Goal: Transaction & Acquisition: Purchase product/service

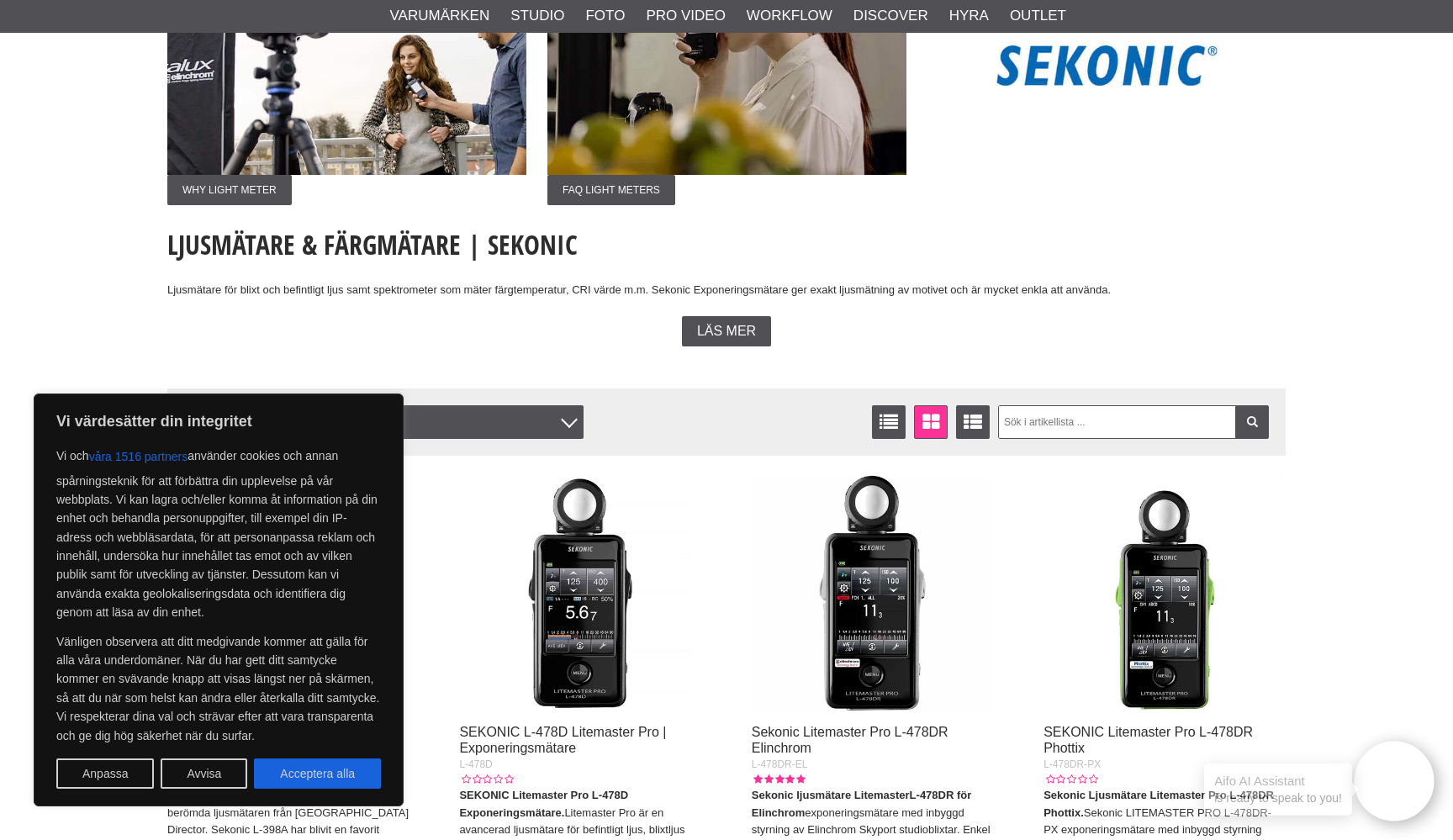
scroll to position [242, 0]
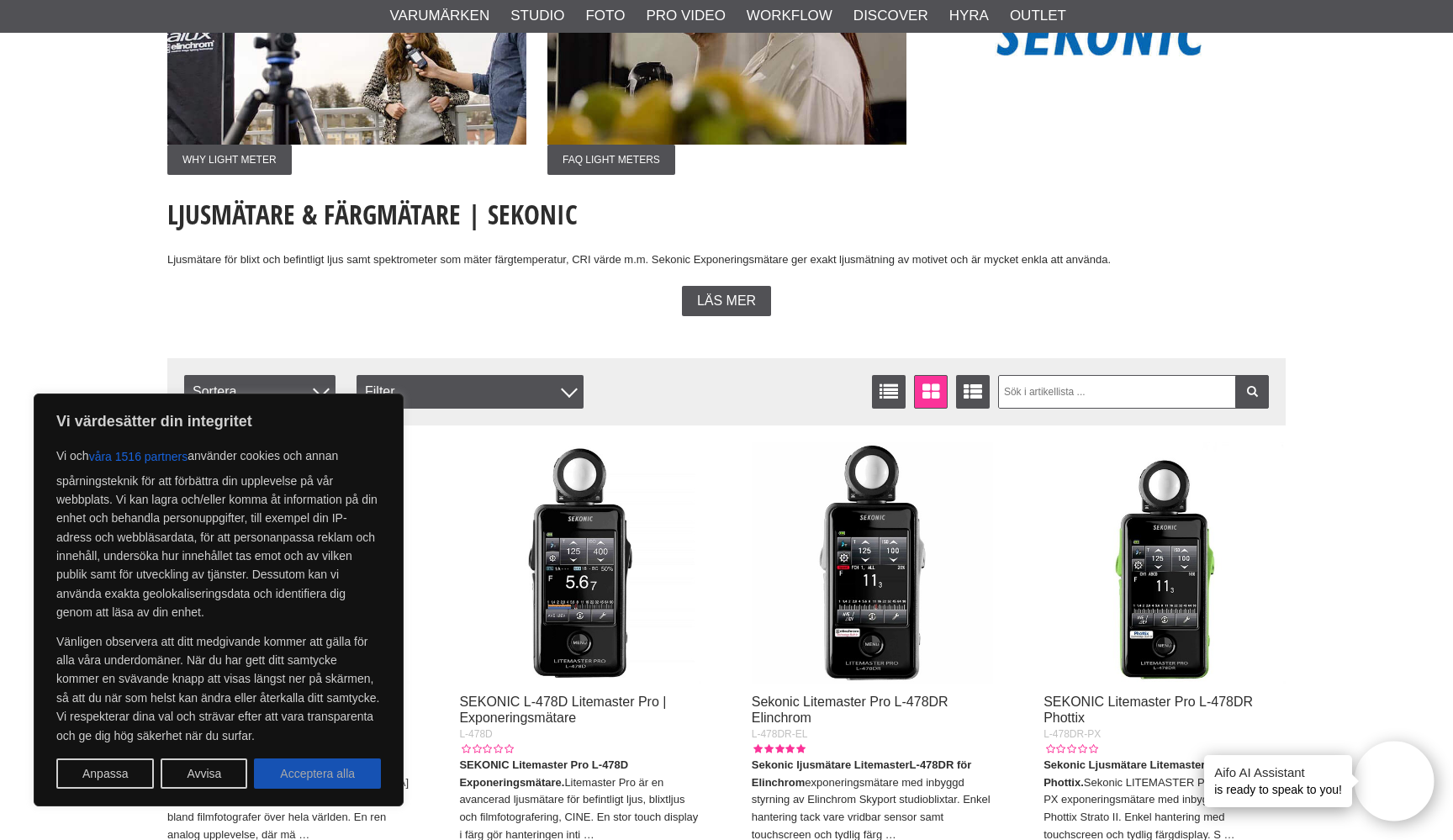
click at [327, 769] on button "Acceptera alla" at bounding box center [317, 774] width 127 height 30
checkbox input "true"
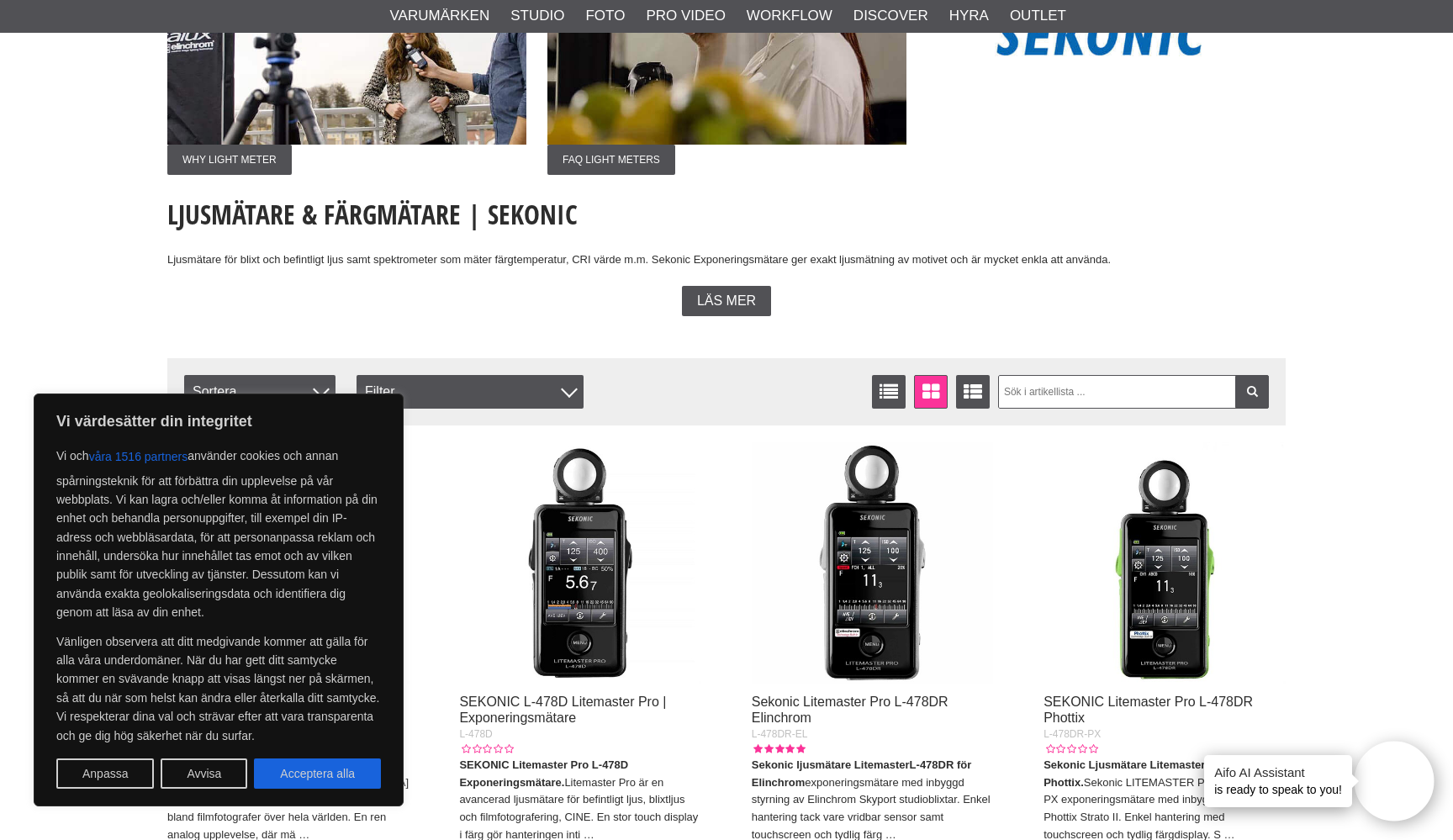
checkbox input "true"
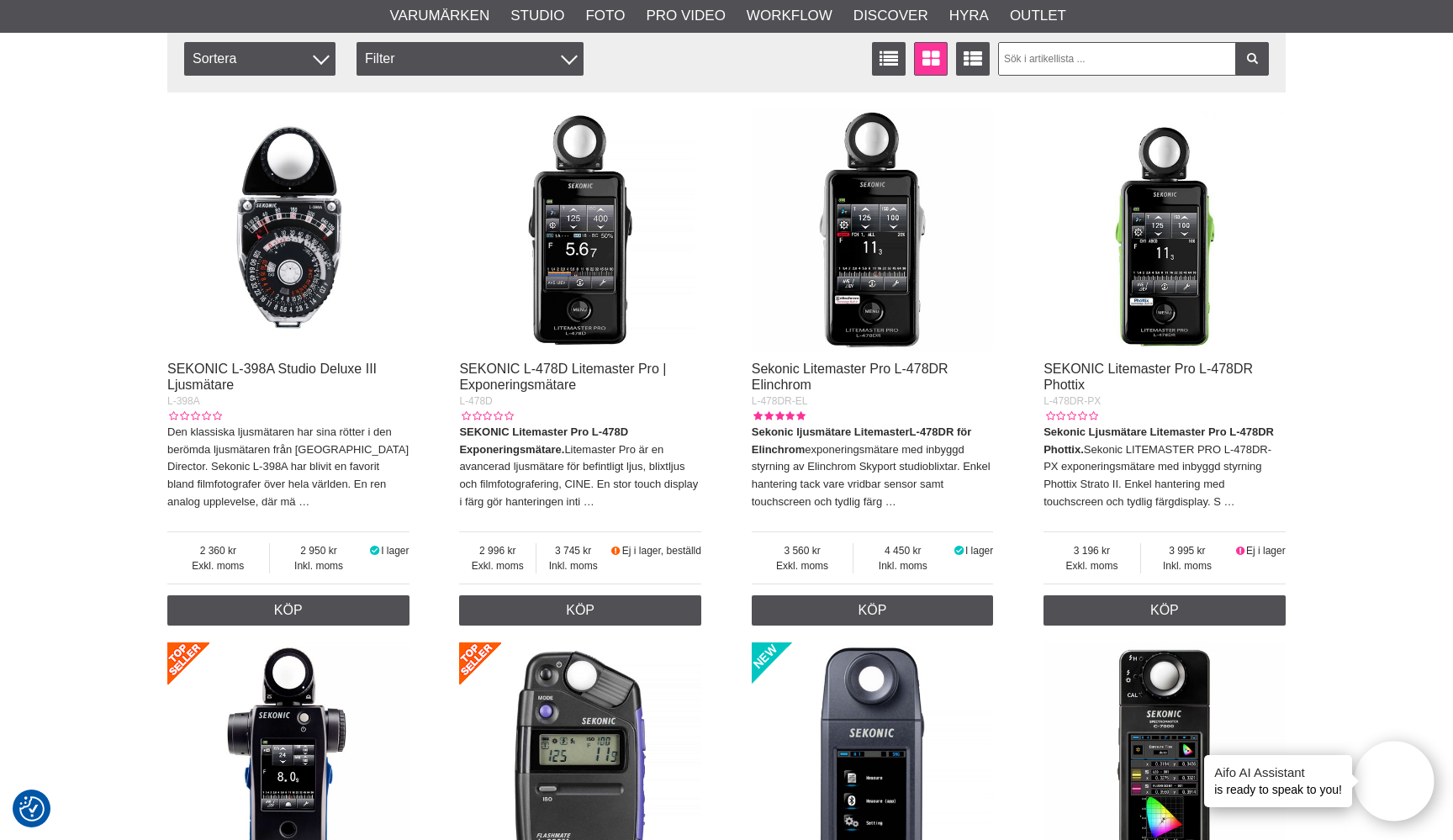
scroll to position [595, 0]
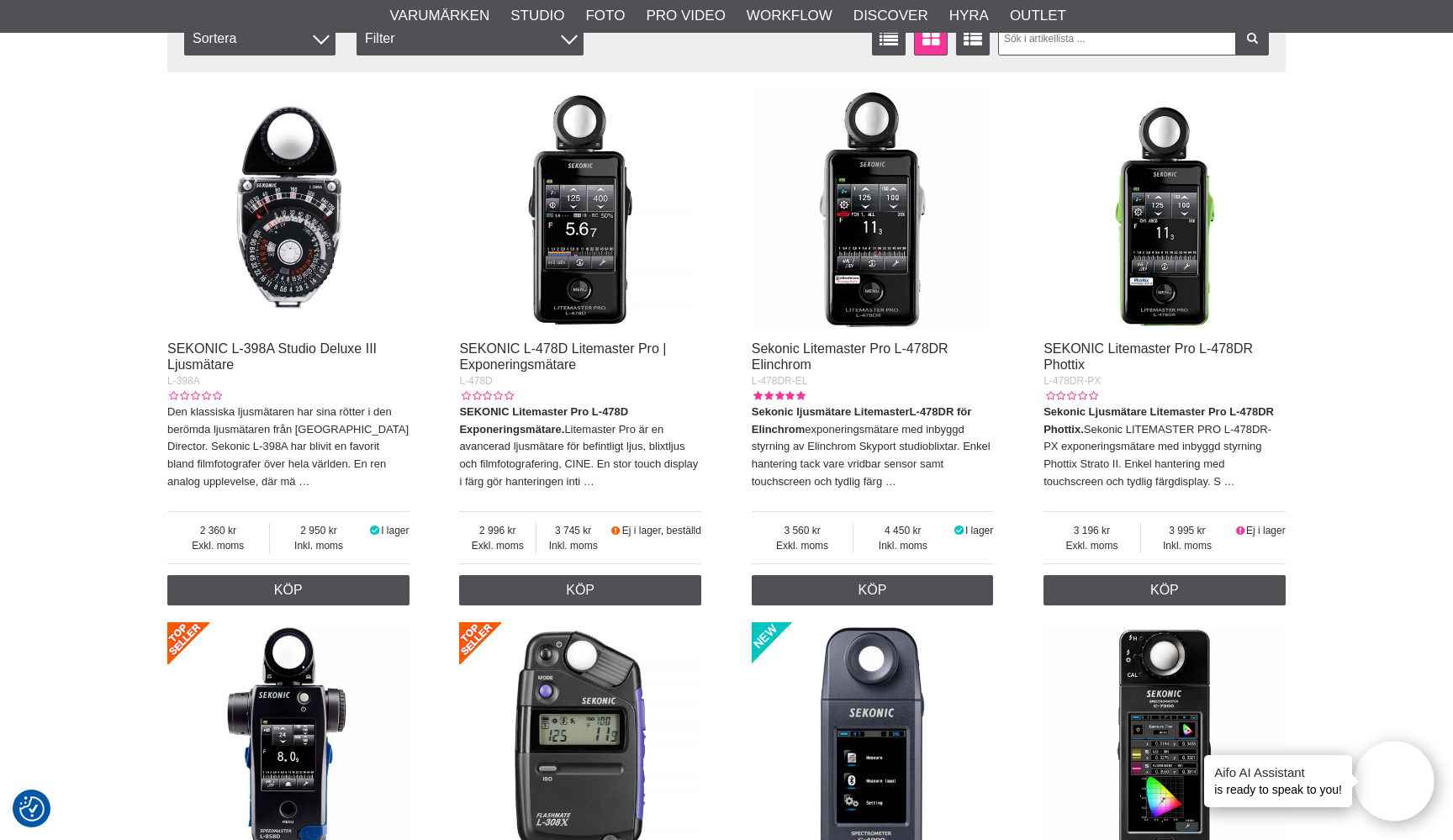
click at [819, 358] on div "Sekonic Litemaster Pro L-478DR Elinchrom" at bounding box center [873, 358] width 242 height 32
click at [805, 344] on link "Sekonic Litemaster Pro L-478DR Elinchrom" at bounding box center [850, 357] width 197 height 30
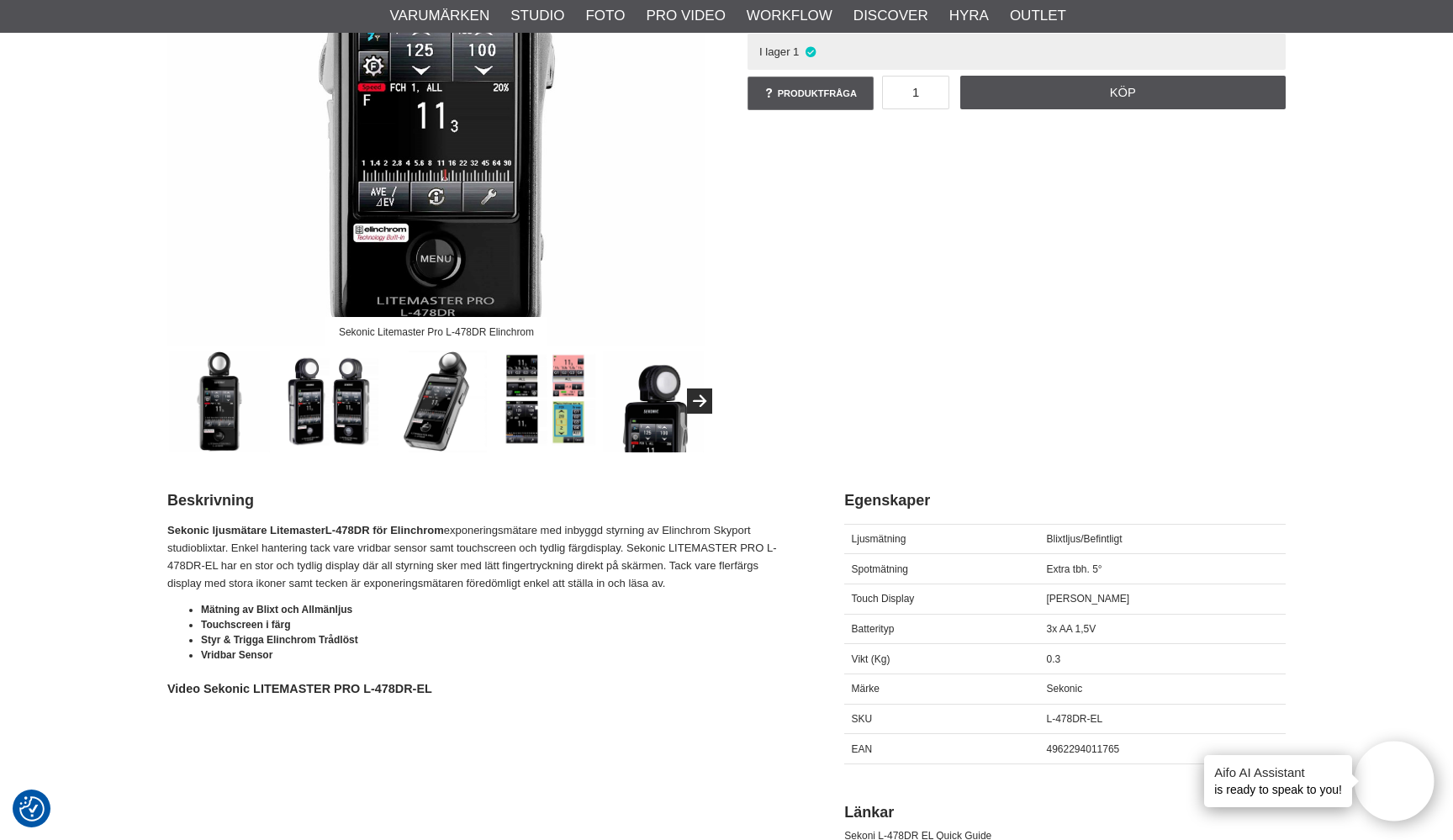
scroll to position [370, 0]
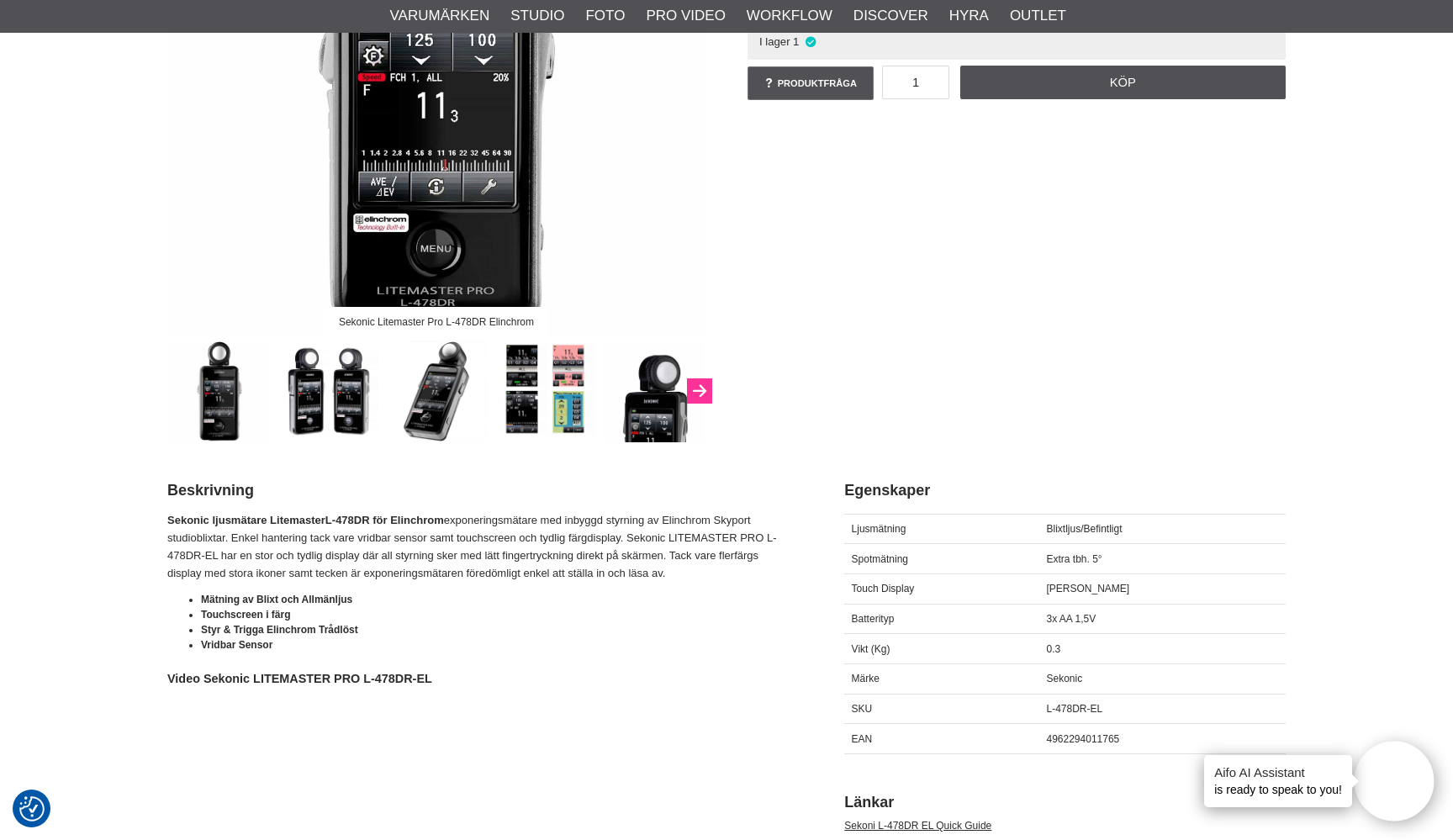
click at [700, 396] on icon "Next" at bounding box center [699, 392] width 20 height 15
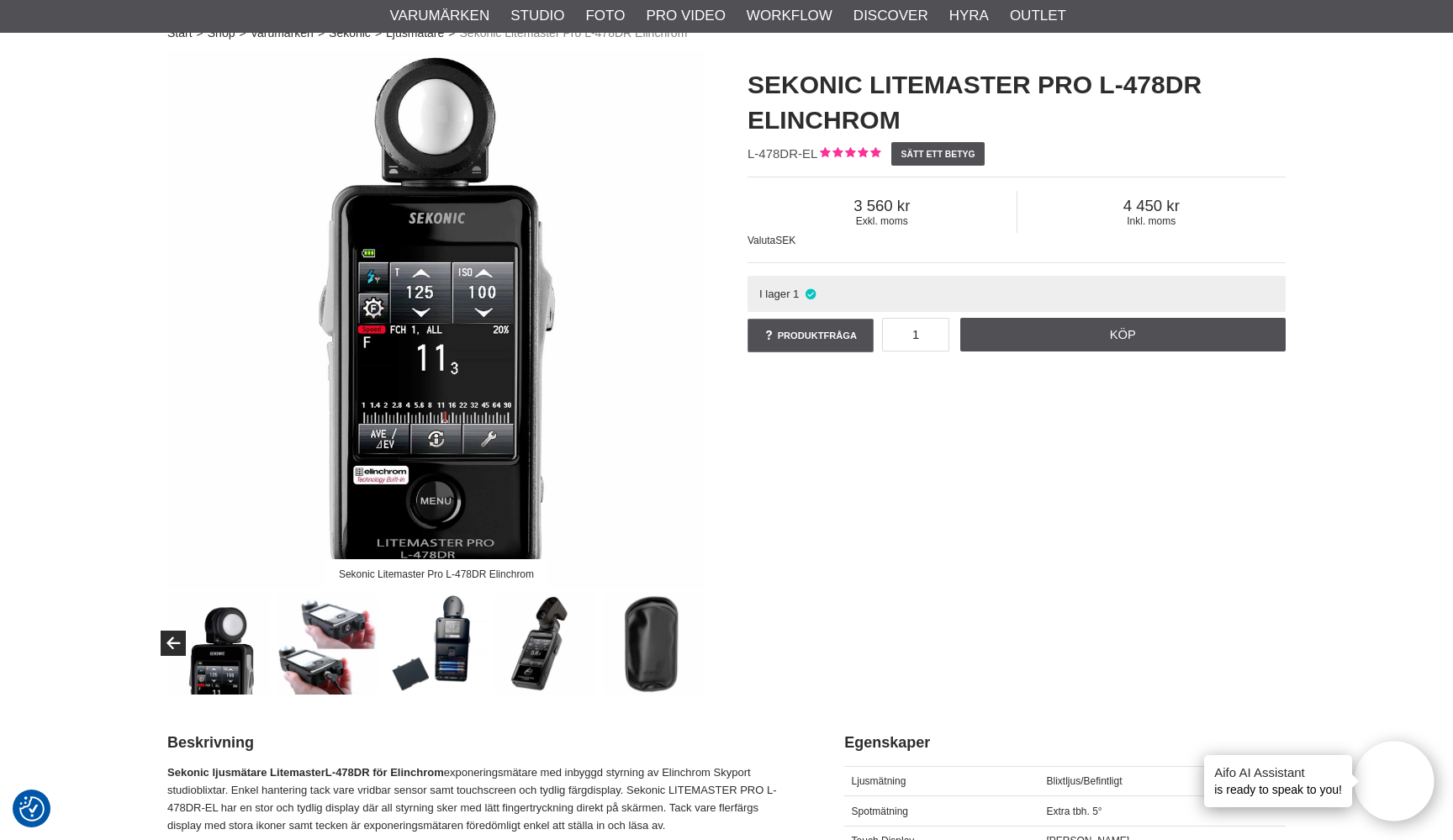
scroll to position [125, 0]
